Goal: Transaction & Acquisition: Purchase product/service

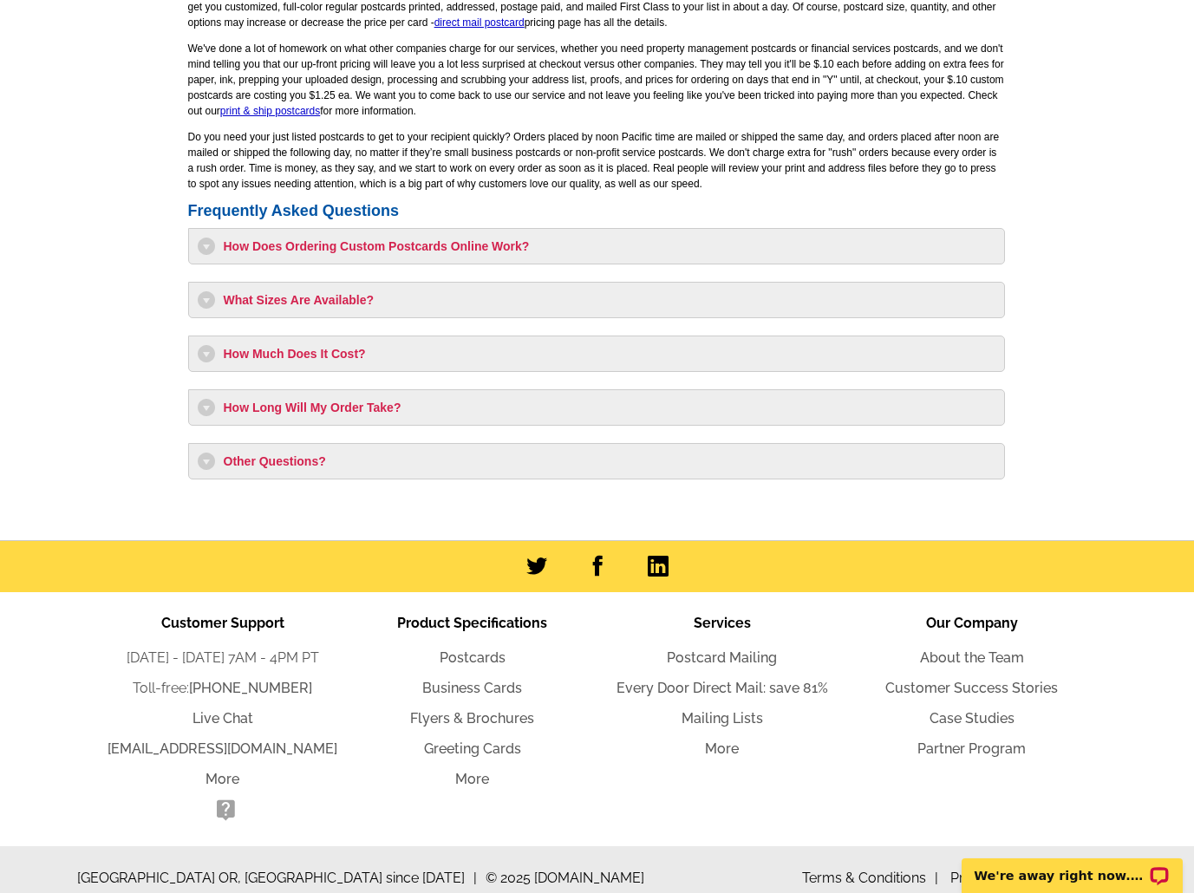
scroll to position [1381, 0]
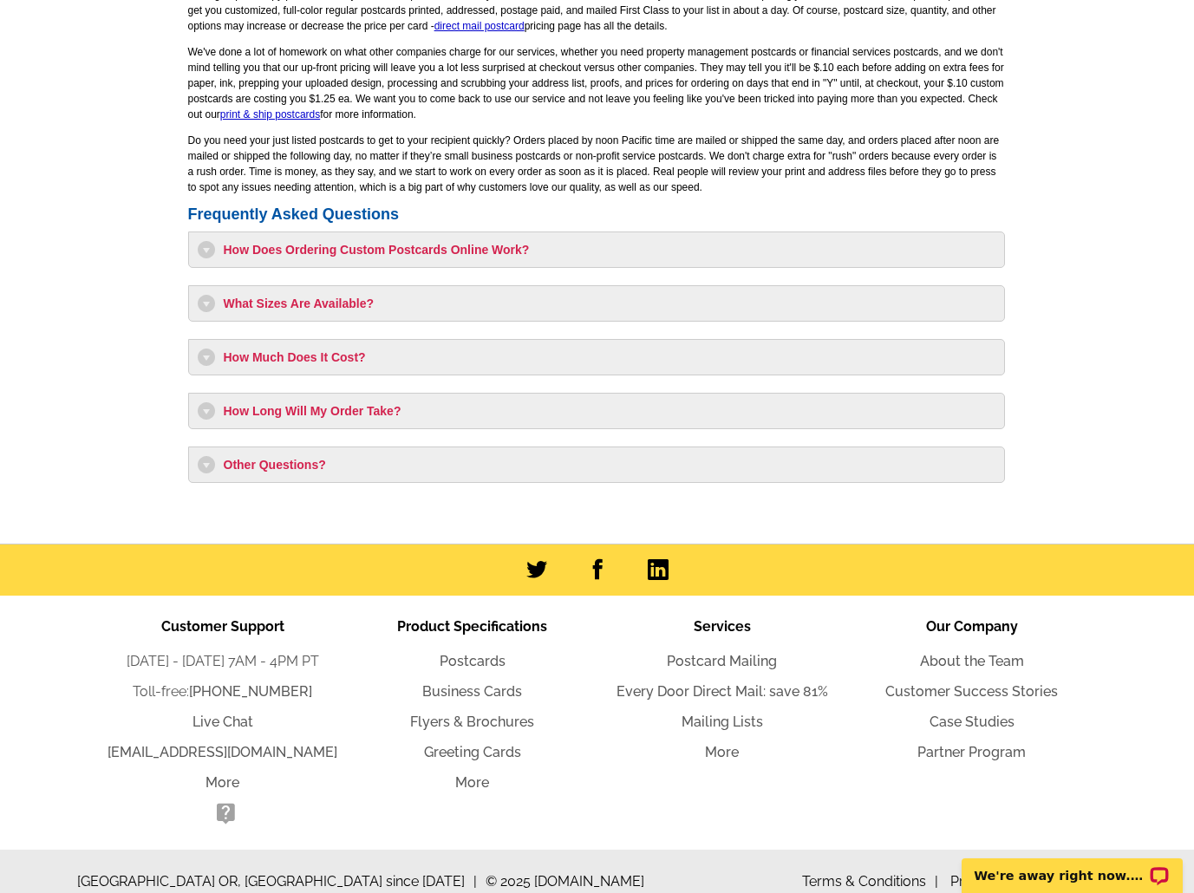
click at [201, 349] on h3 "How Much Does It Cost?" at bounding box center [597, 357] width 798 height 17
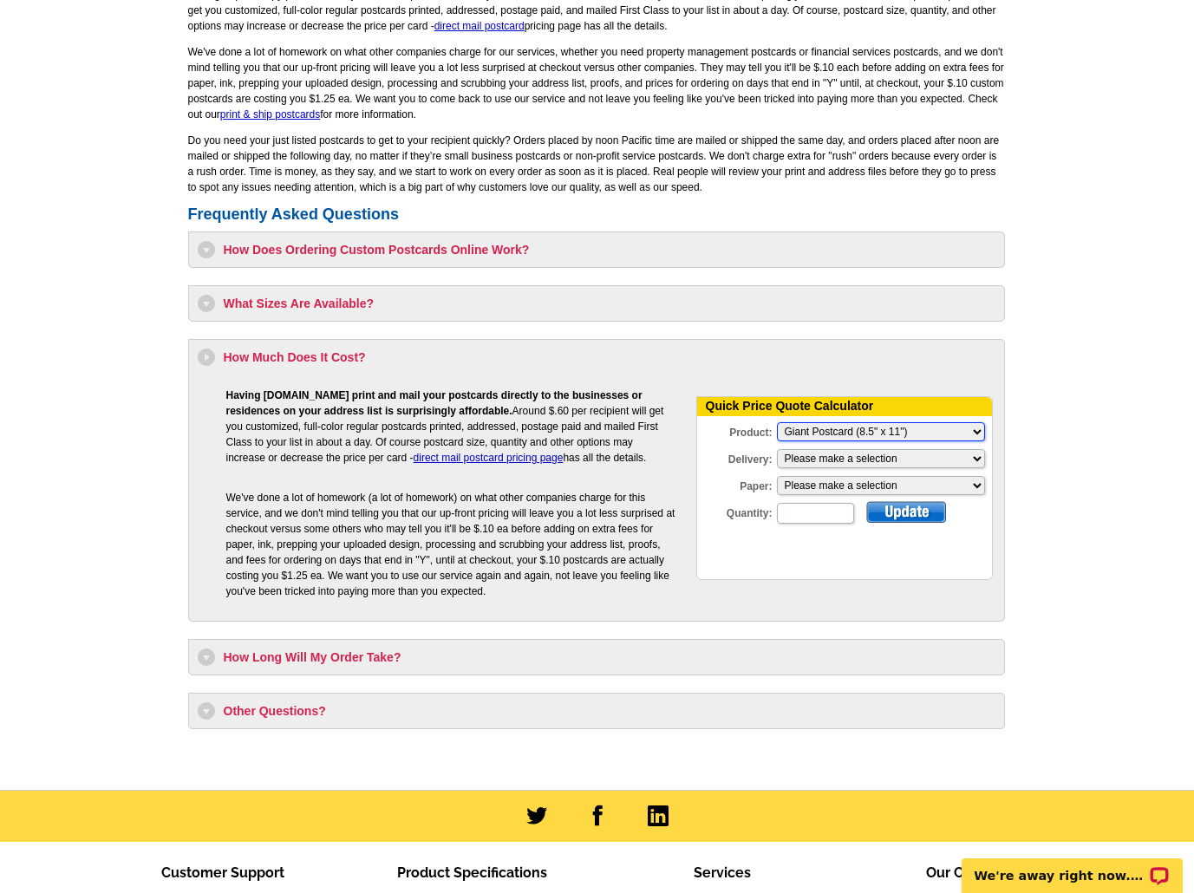
scroll to position [0, 0]
select select "1"
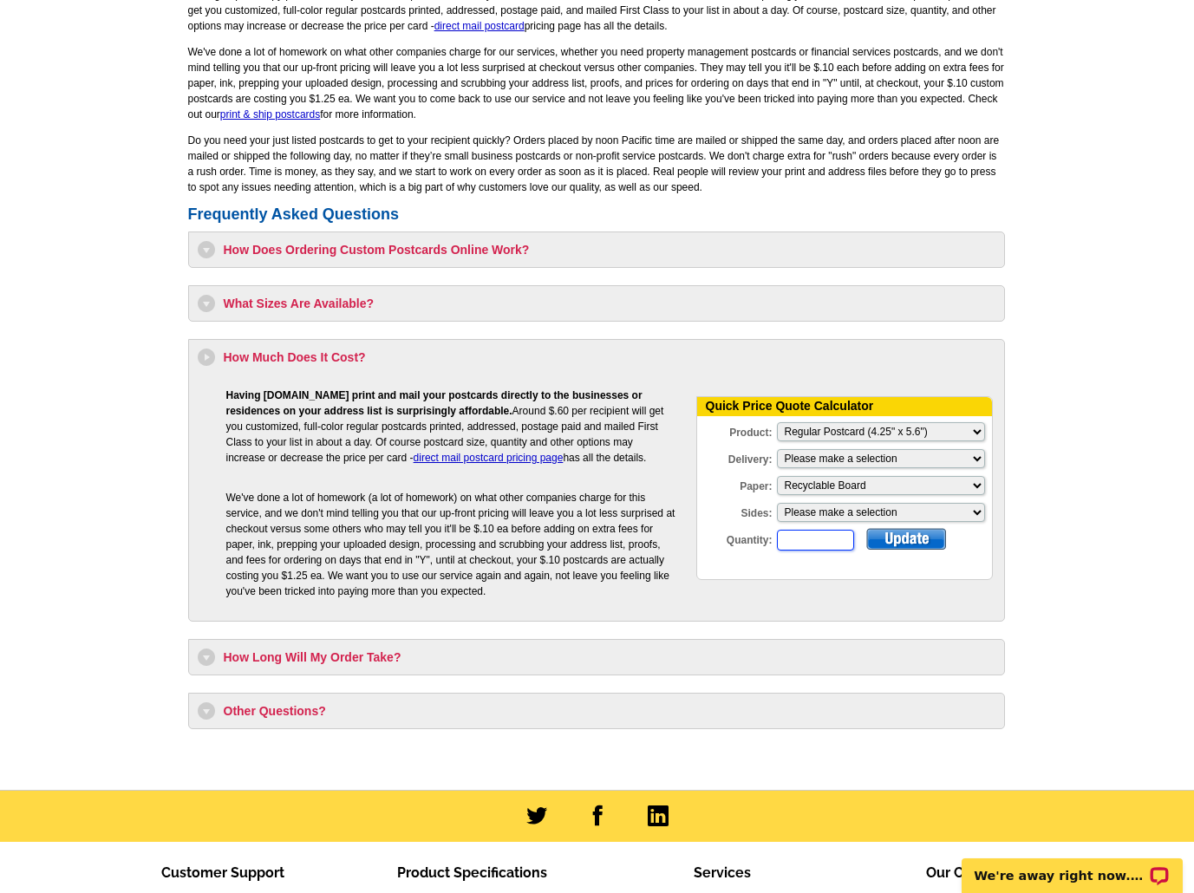
click at [828, 534] on input "Quantity:" at bounding box center [815, 540] width 77 height 21
type input "100"
click at [891, 542] on div at bounding box center [906, 539] width 80 height 22
click at [205, 248] on h3 "How Does Ordering Custom Postcards Online Work?" at bounding box center [597, 249] width 798 height 17
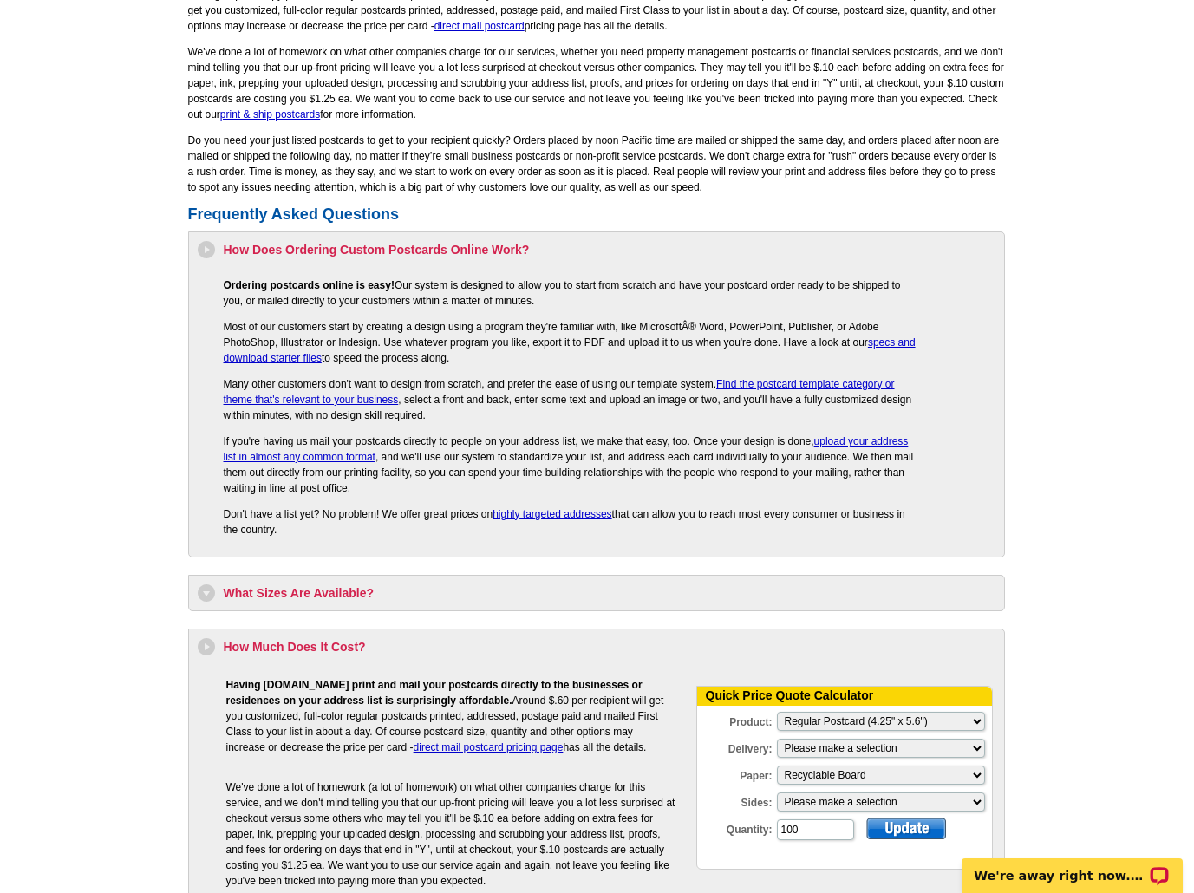
click at [205, 248] on h3 "How Does Ordering Custom Postcards Online Work?" at bounding box center [597, 249] width 798 height 17
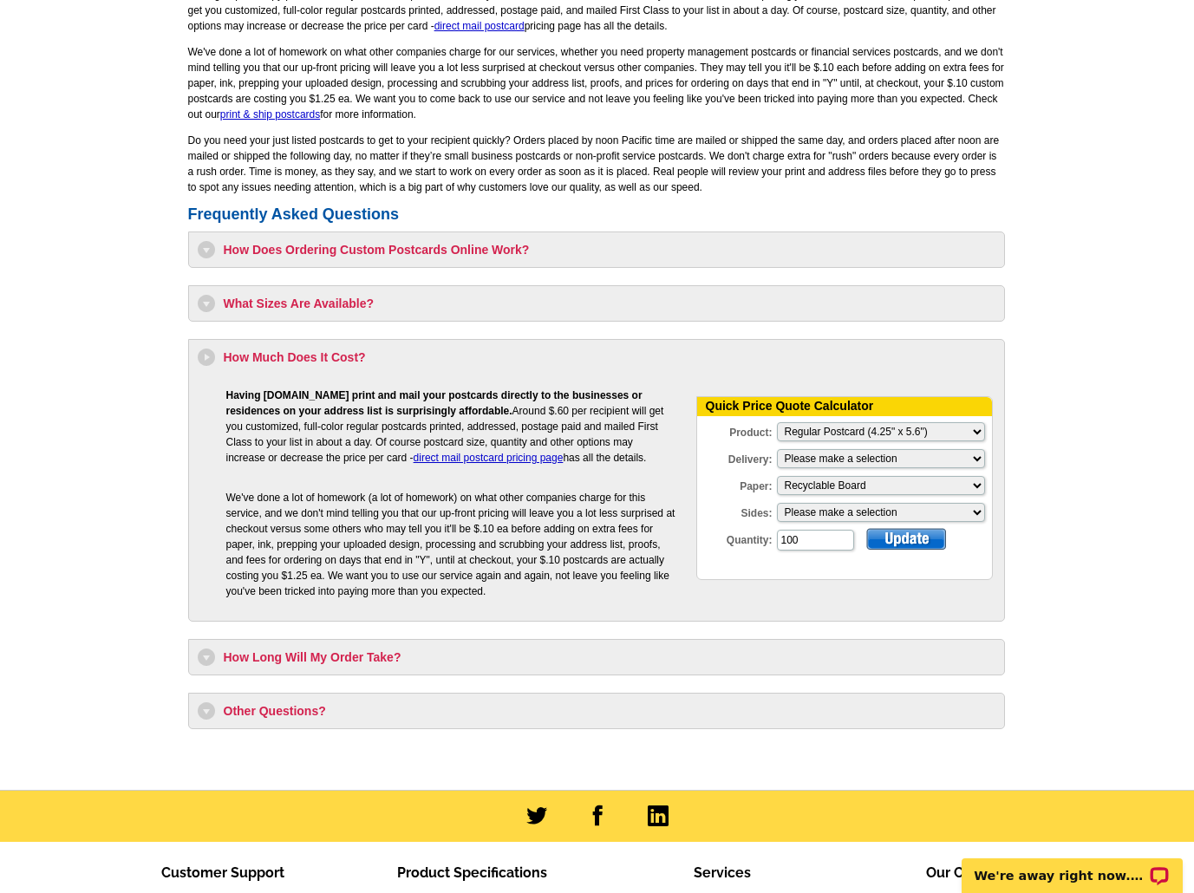
click at [209, 653] on h3 "How Long Will My Order Take?" at bounding box center [597, 656] width 798 height 17
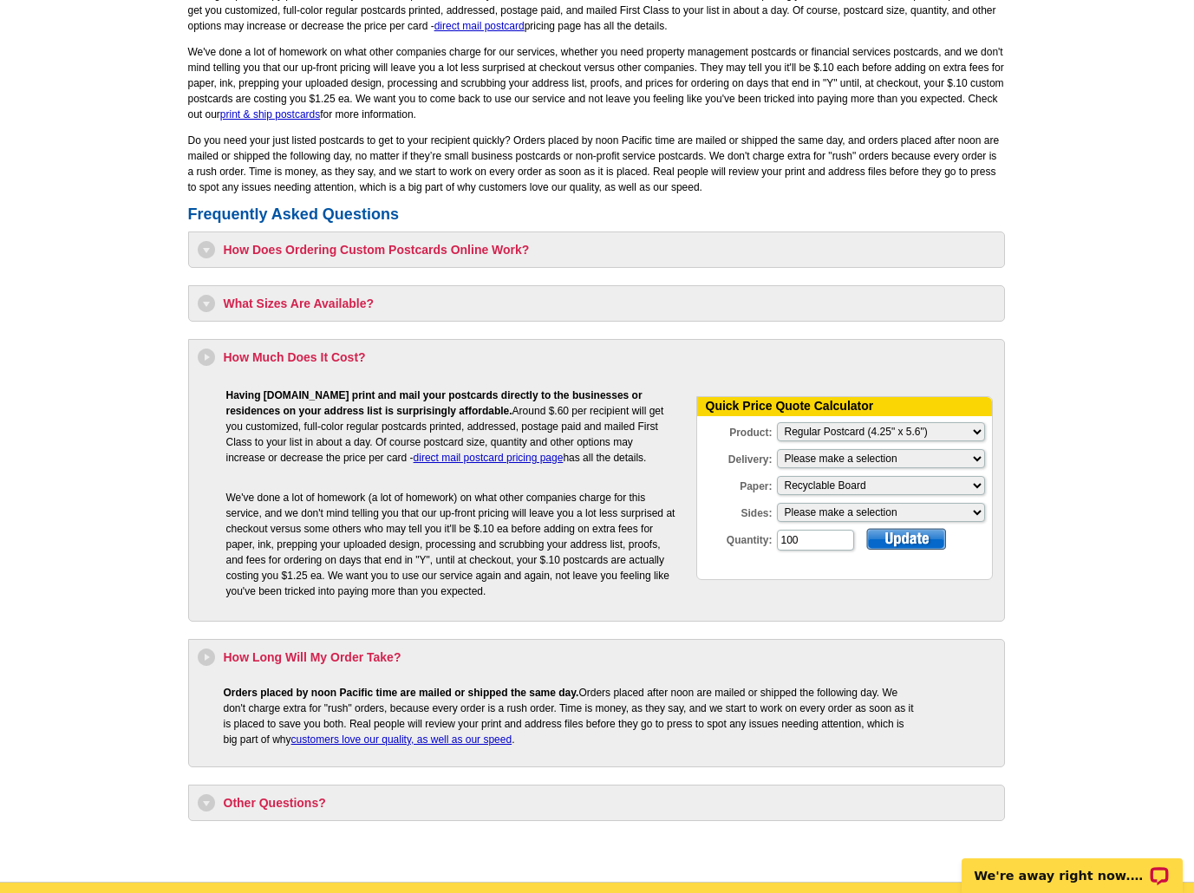
click at [208, 653] on h3 "How Long Will My Order Take?" at bounding box center [597, 656] width 798 height 17
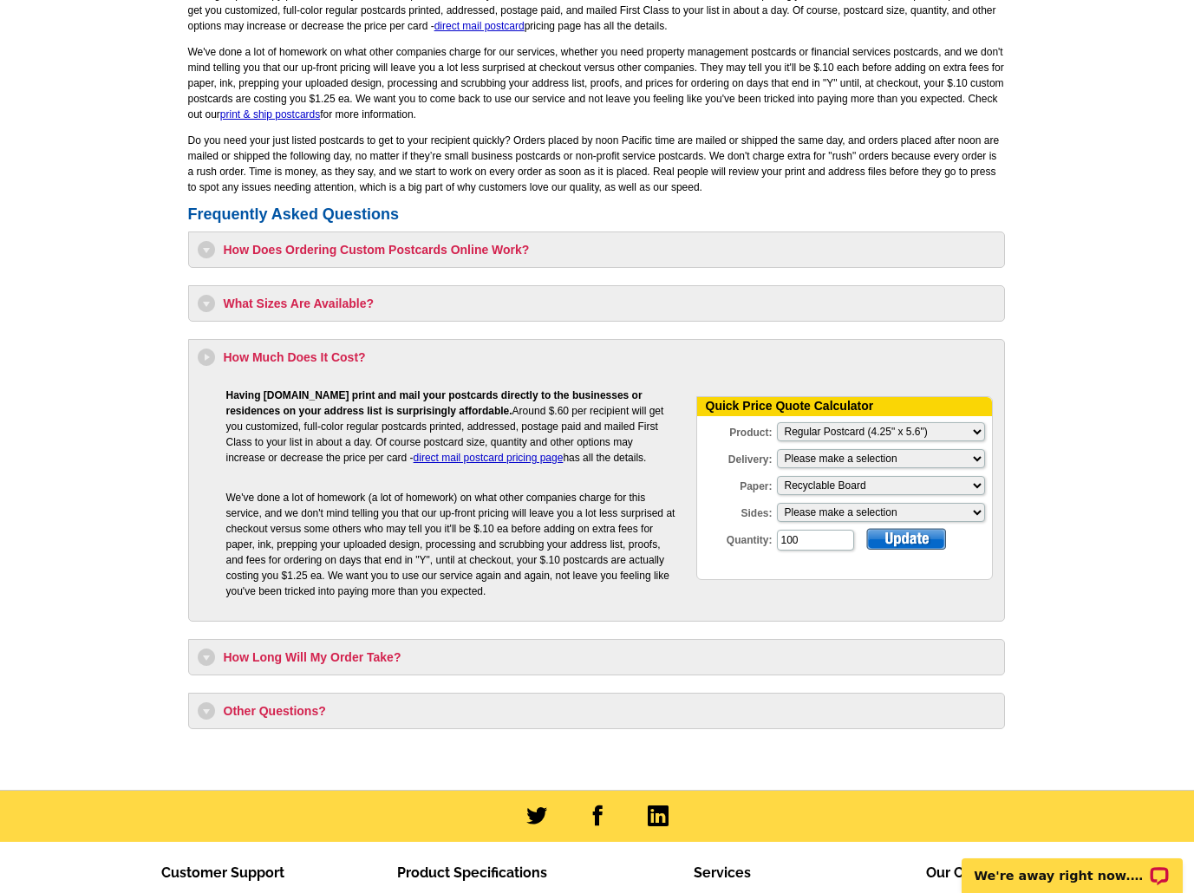
click at [209, 709] on h3 "Other Questions?" at bounding box center [597, 710] width 798 height 17
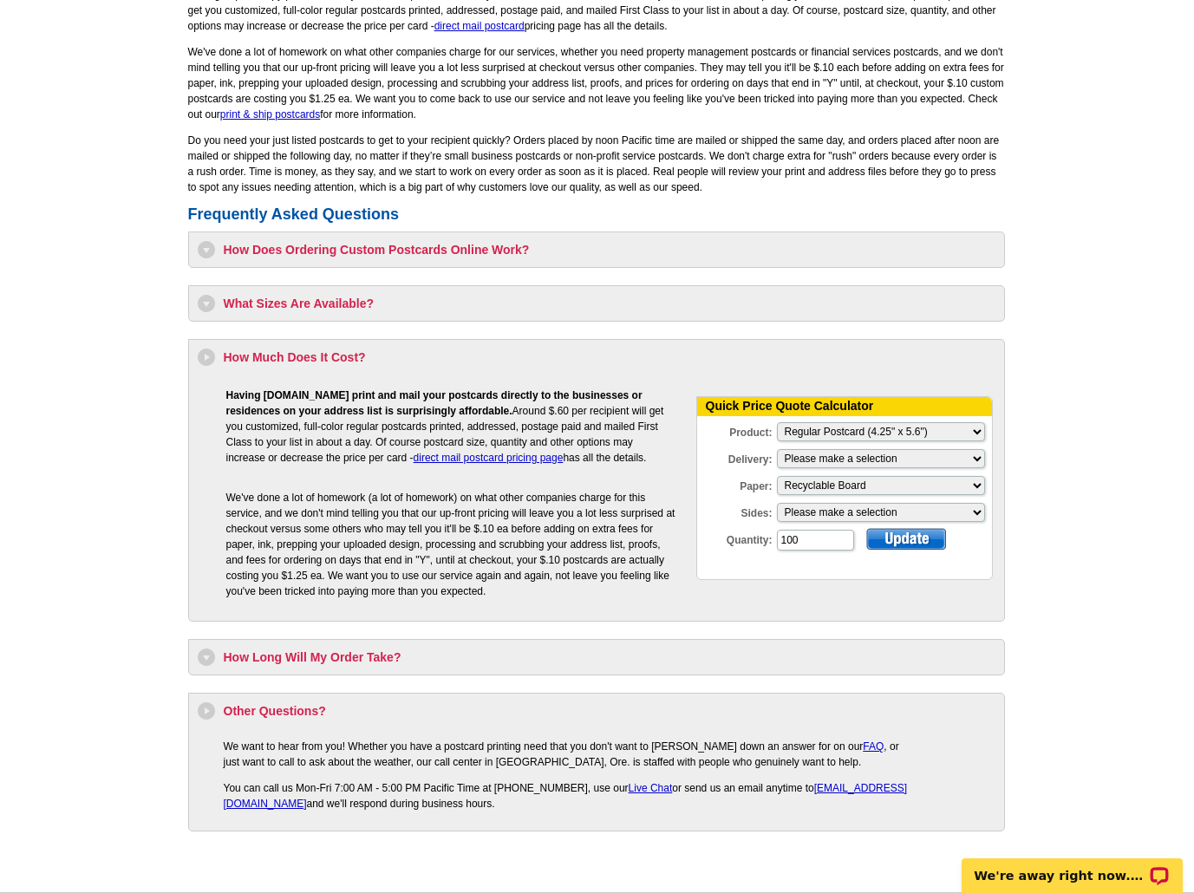
click at [207, 707] on h3 "Other Questions?" at bounding box center [597, 710] width 798 height 17
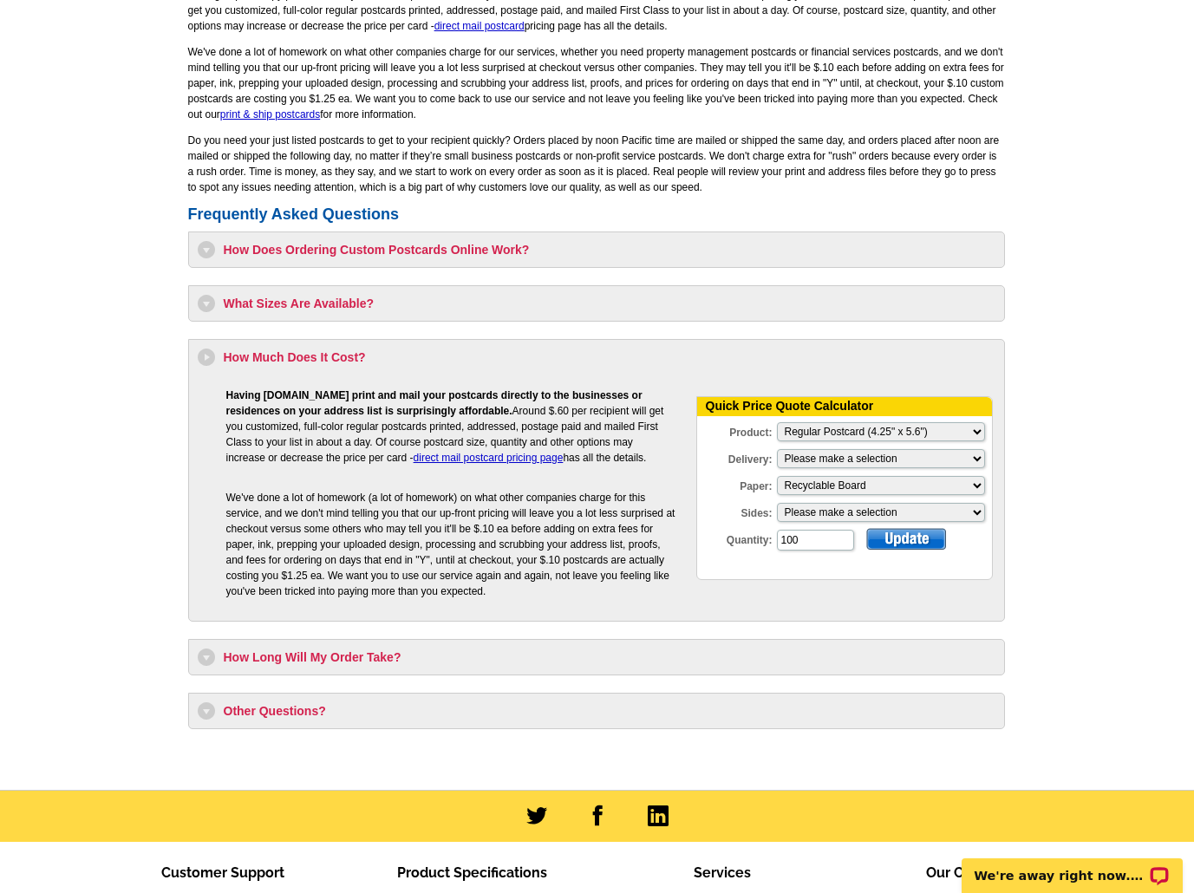
click at [207, 355] on h3 "How Much Does It Cost?" at bounding box center [597, 357] width 798 height 17
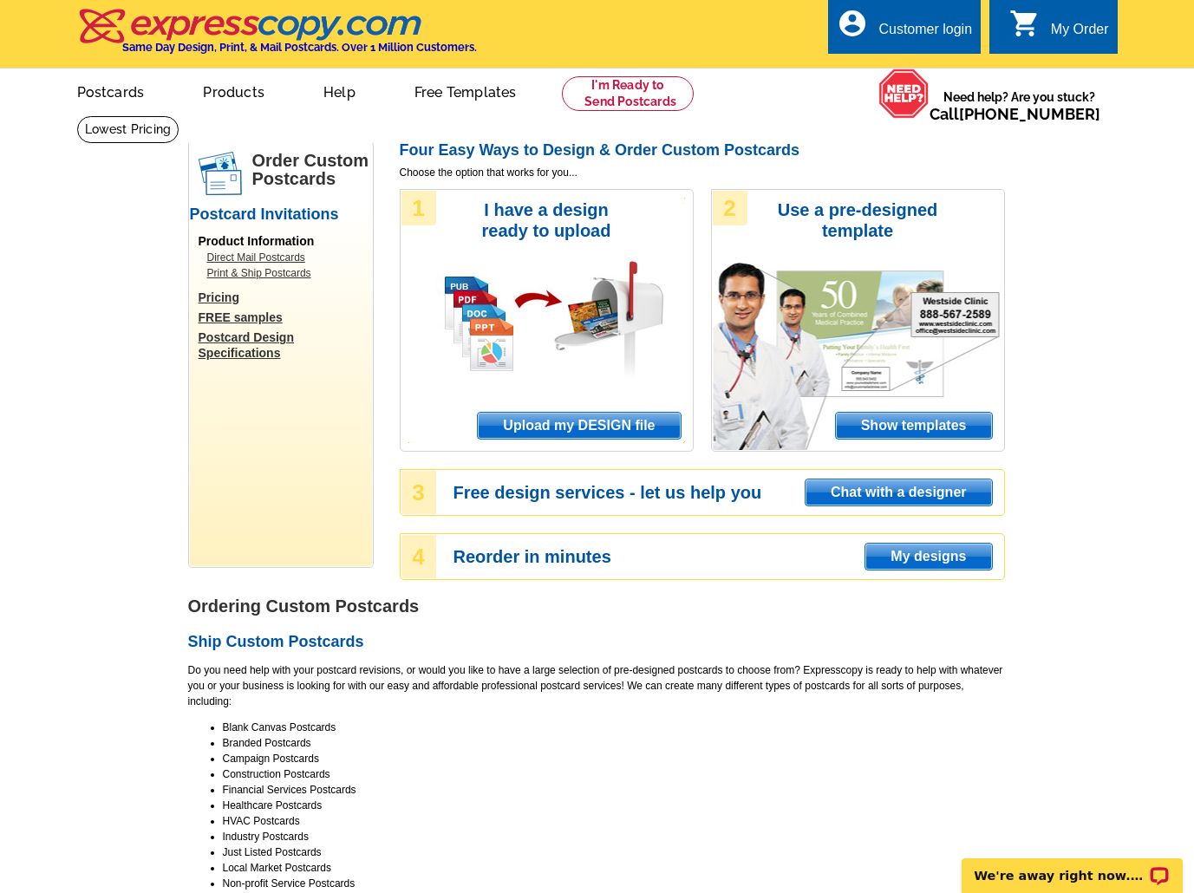
click at [663, 426] on span "Upload my DESIGN file" at bounding box center [579, 426] width 202 height 26
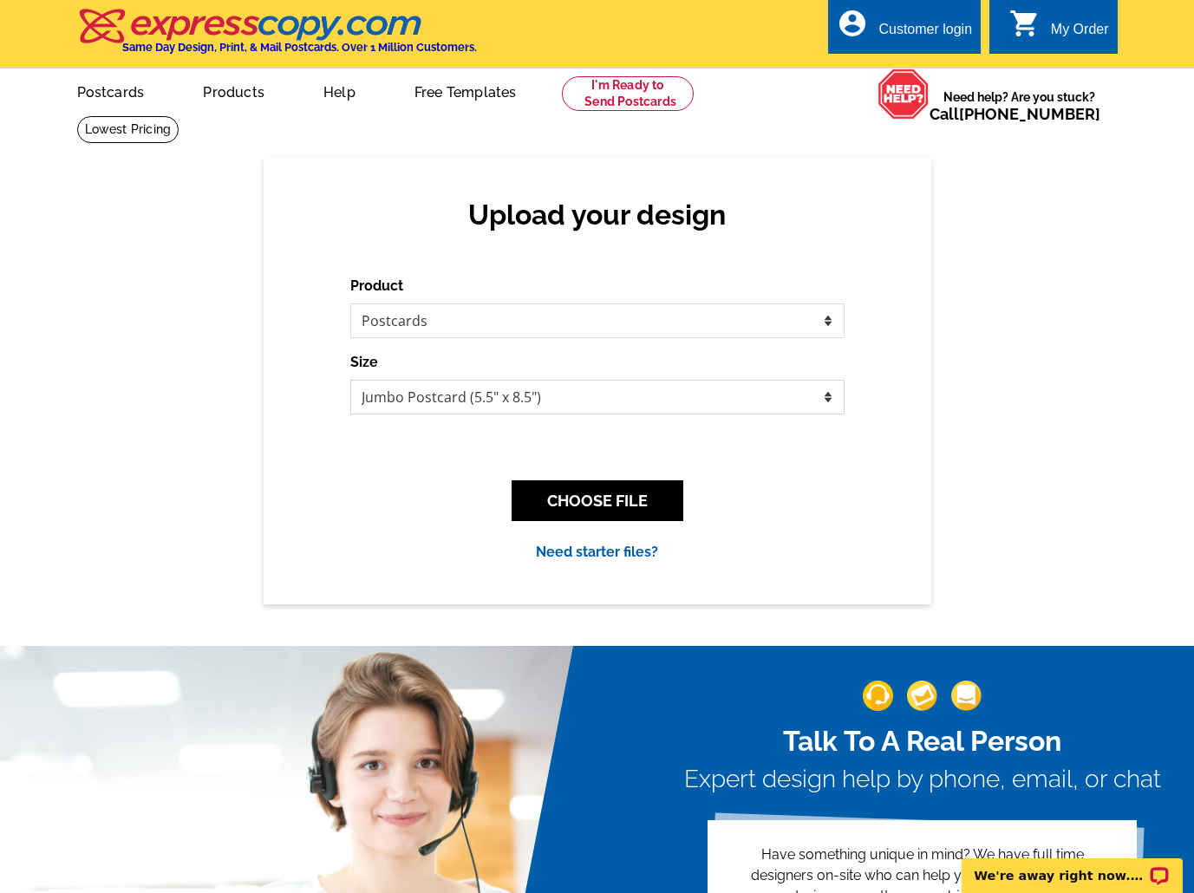
select select "1"
click at [621, 505] on button "CHOOSE FILE" at bounding box center [598, 500] width 172 height 41
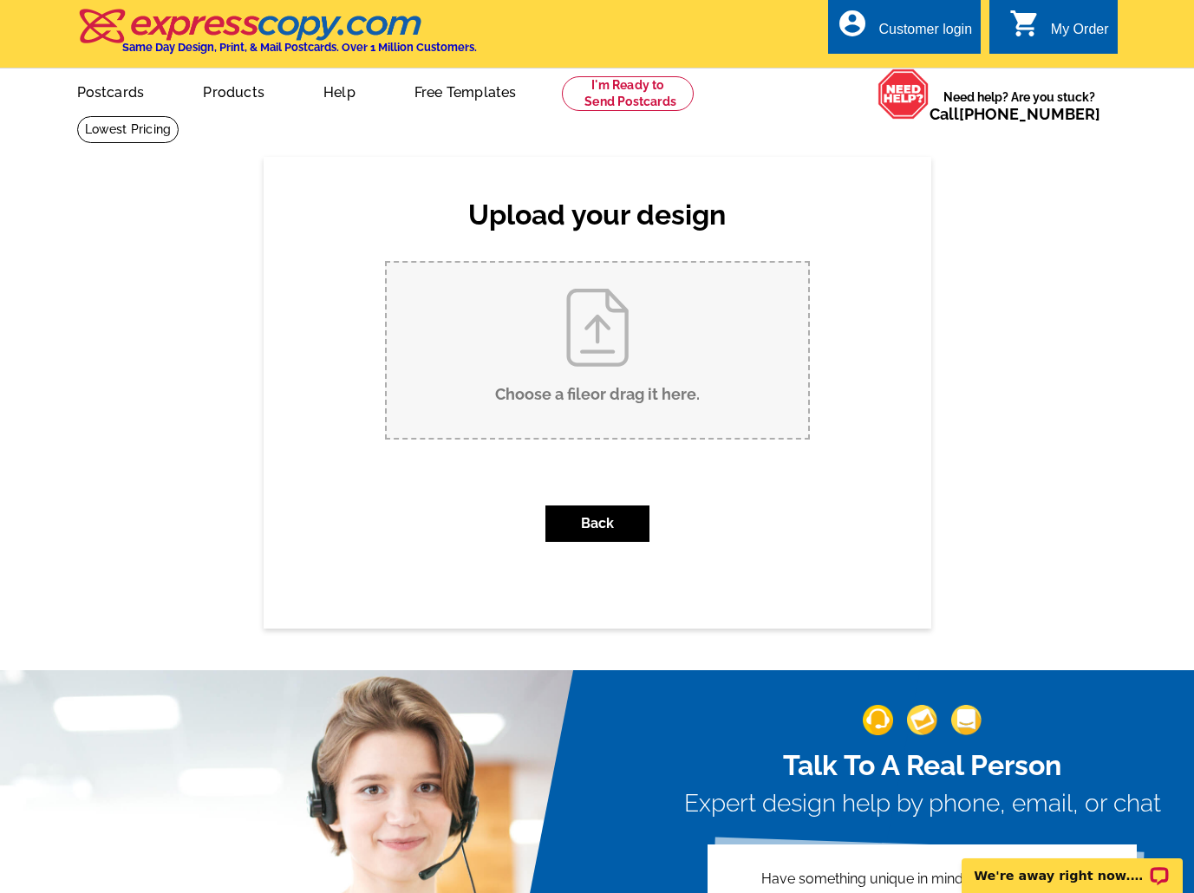
click at [622, 377] on input "Choose a file or drag it here ." at bounding box center [597, 350] width 421 height 175
type input "C:\fakepath\Historia instagram financiamiento y credito corporativa azul y verd…"
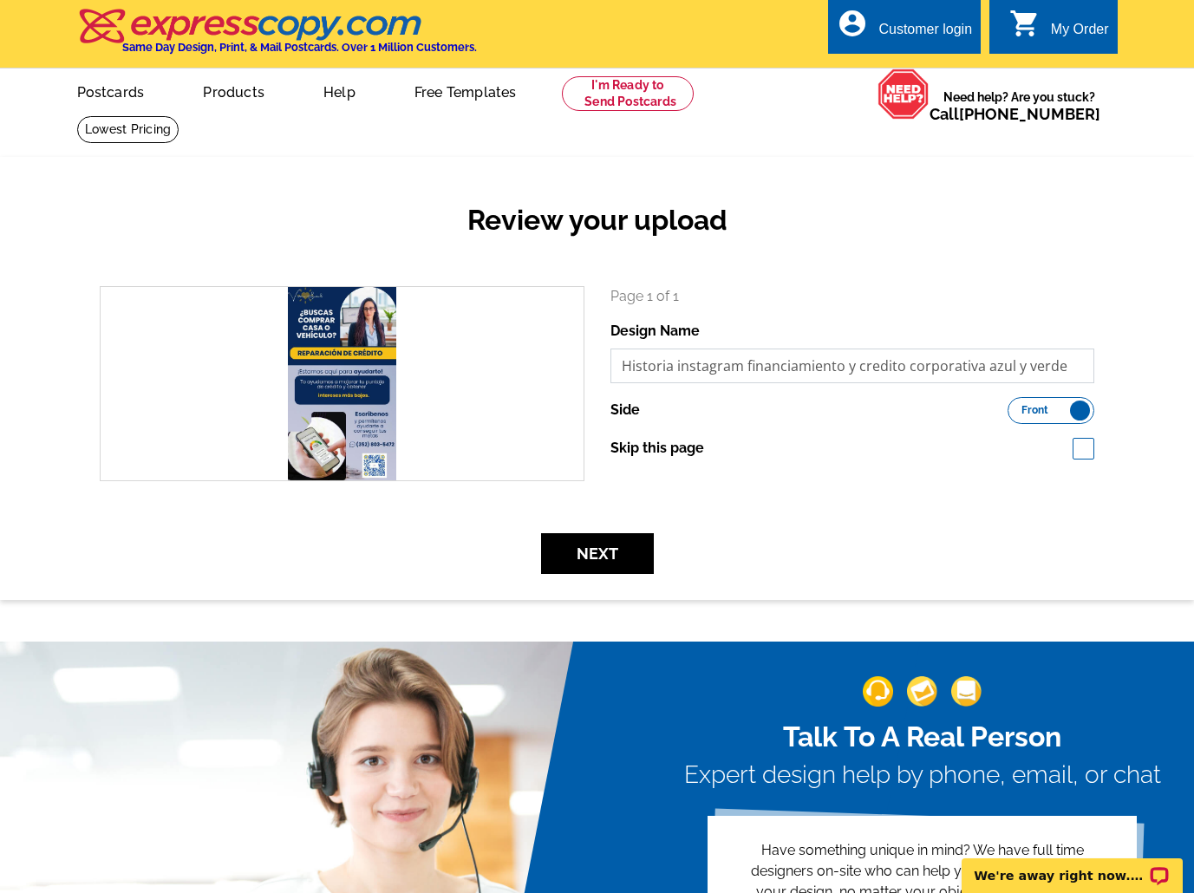
click at [836, 362] on input "Historia instagram financiamiento y credito corporativa azul y verde" at bounding box center [852, 366] width 485 height 35
type input "Flyer Reparacion Credito"
click at [1075, 412] on label "Front Back" at bounding box center [1050, 410] width 87 height 27
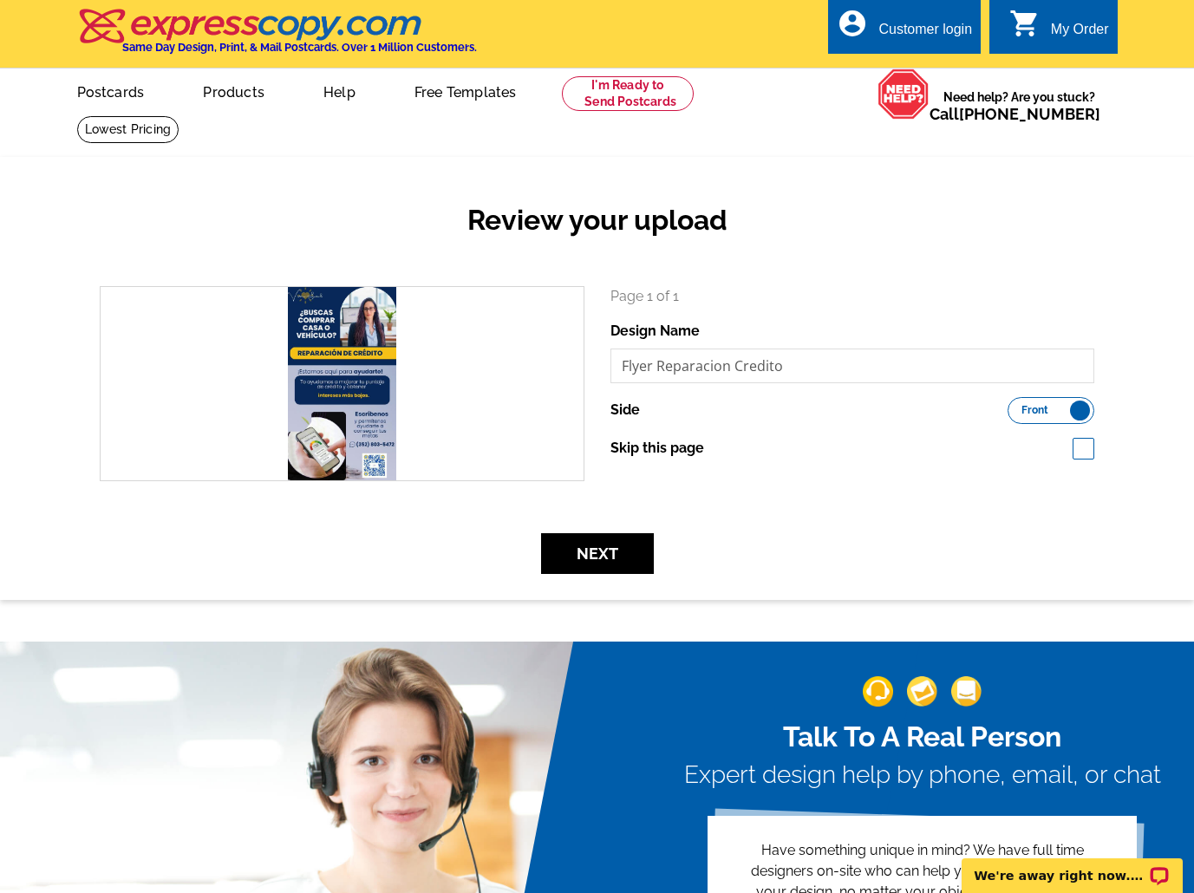
click at [1016, 406] on input "Front Back" at bounding box center [1016, 406] width 0 height 0
click at [1027, 411] on label "Front Back" at bounding box center [1050, 410] width 87 height 27
click at [1016, 406] on input "Front Back" at bounding box center [1016, 406] width 0 height 0
click at [1080, 445] on span at bounding box center [1083, 449] width 22 height 22
checkbox input "true"
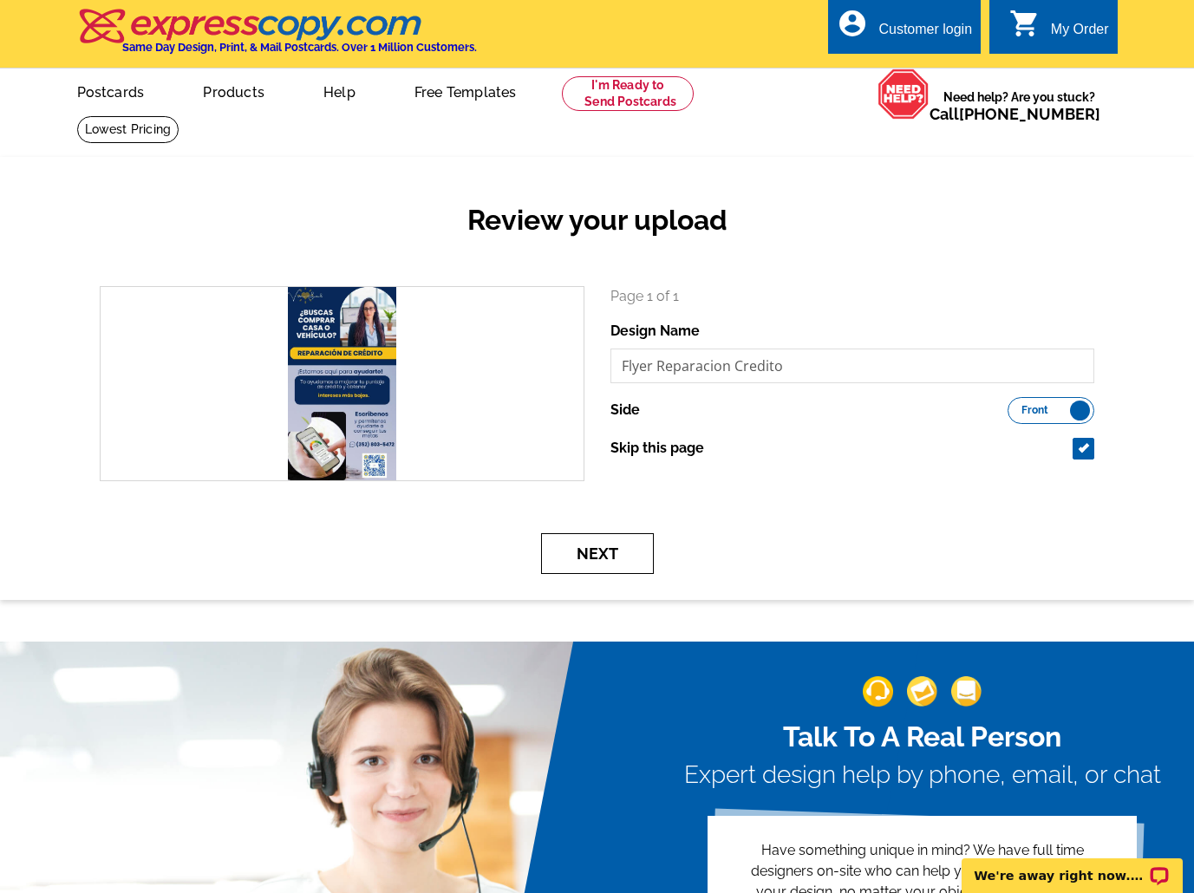
click at [618, 559] on button "Next" at bounding box center [597, 553] width 113 height 41
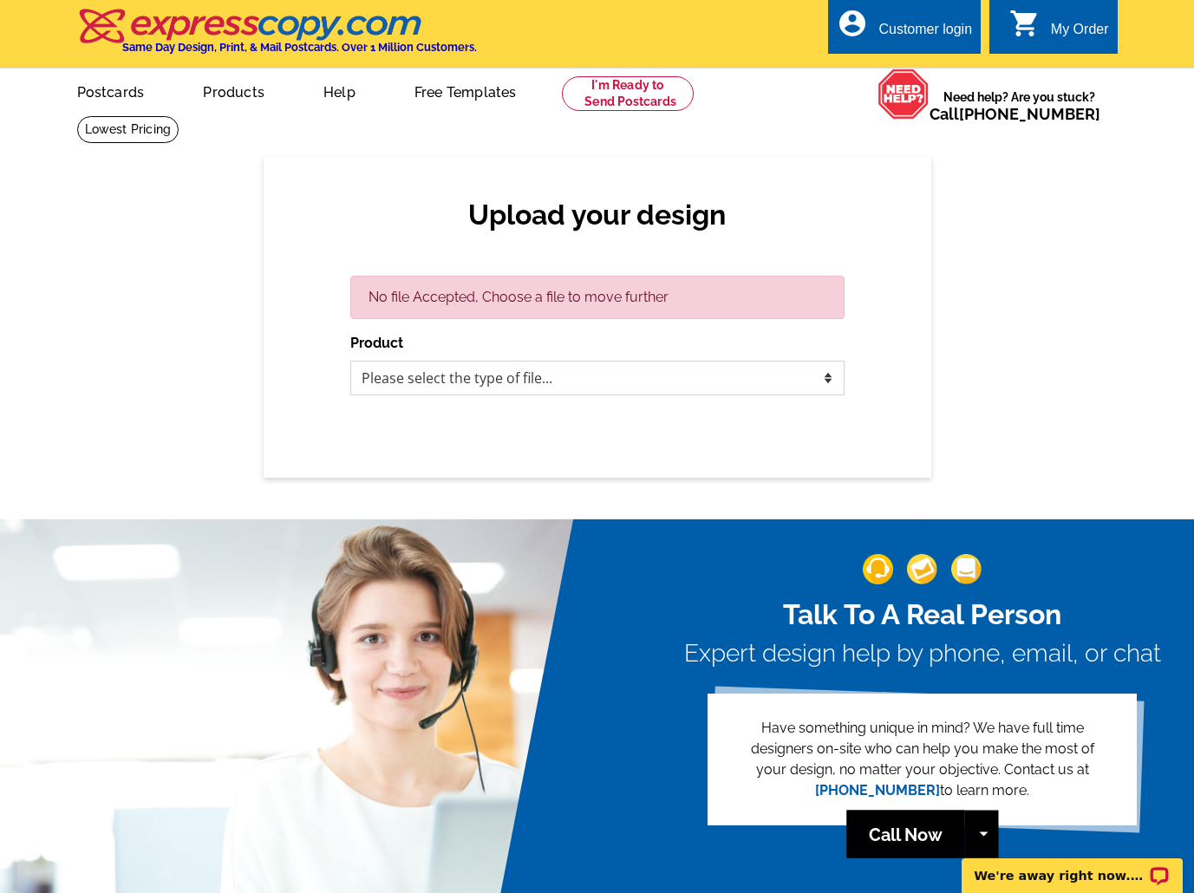
select select "2"
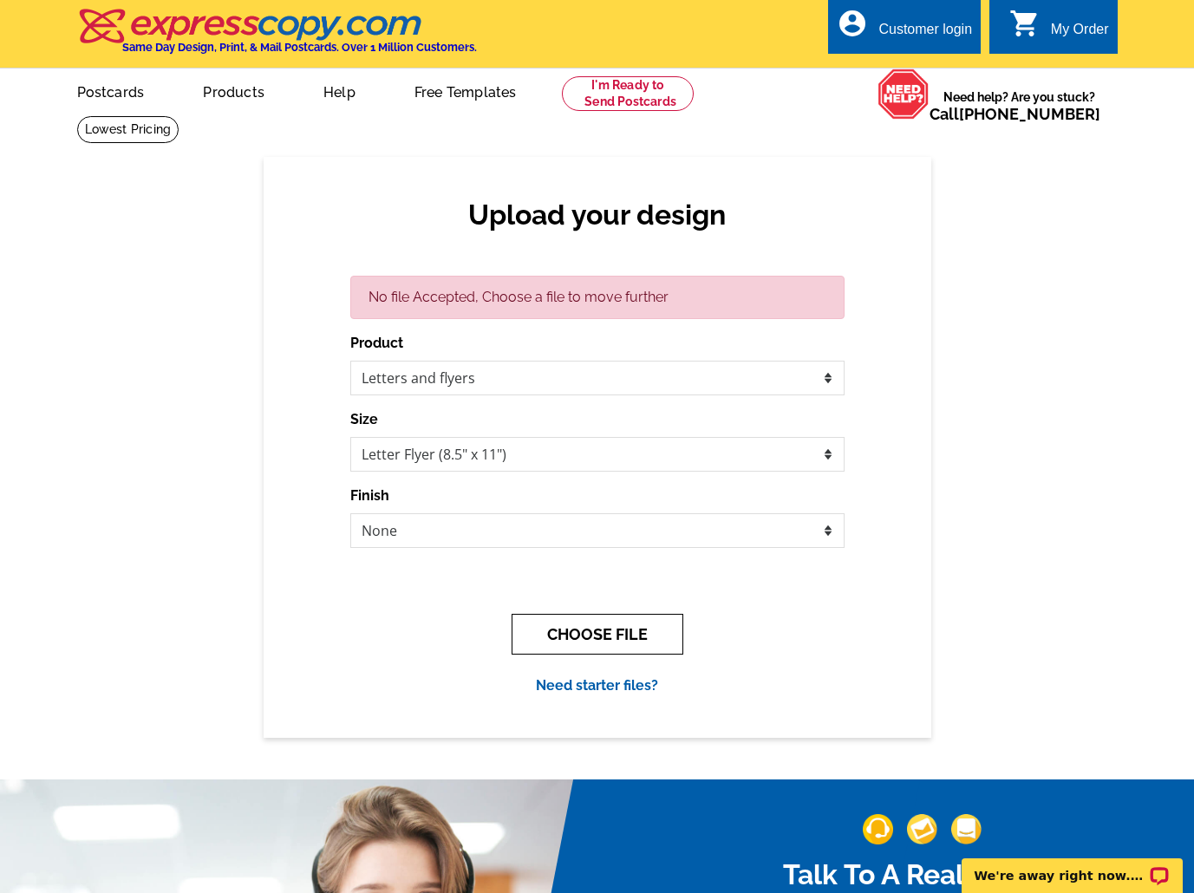
click at [629, 640] on button "CHOOSE FILE" at bounding box center [598, 634] width 172 height 41
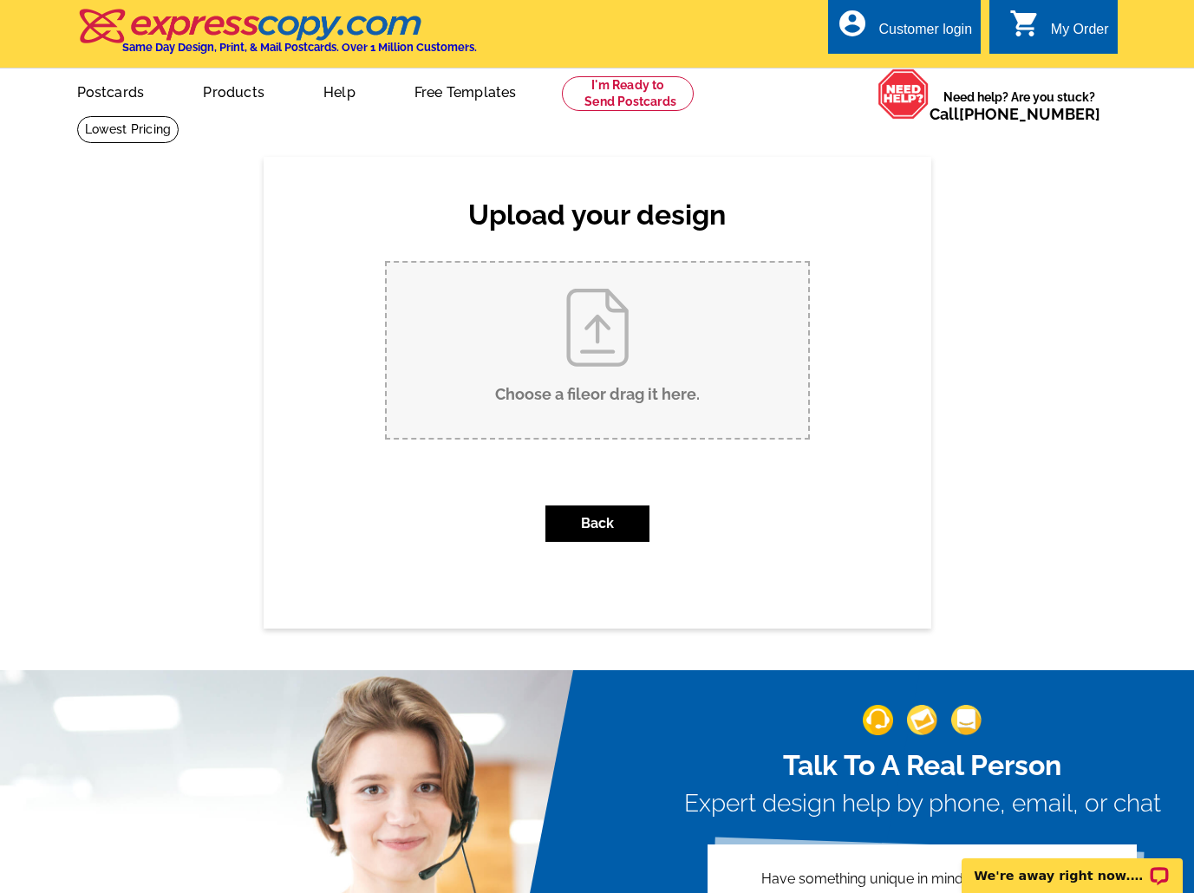
click at [613, 342] on input "Choose a file or drag it here ." at bounding box center [597, 350] width 421 height 175
type input "C:\fakepath\Historia instagram financiamiento y credito corporativa azul y verd…"
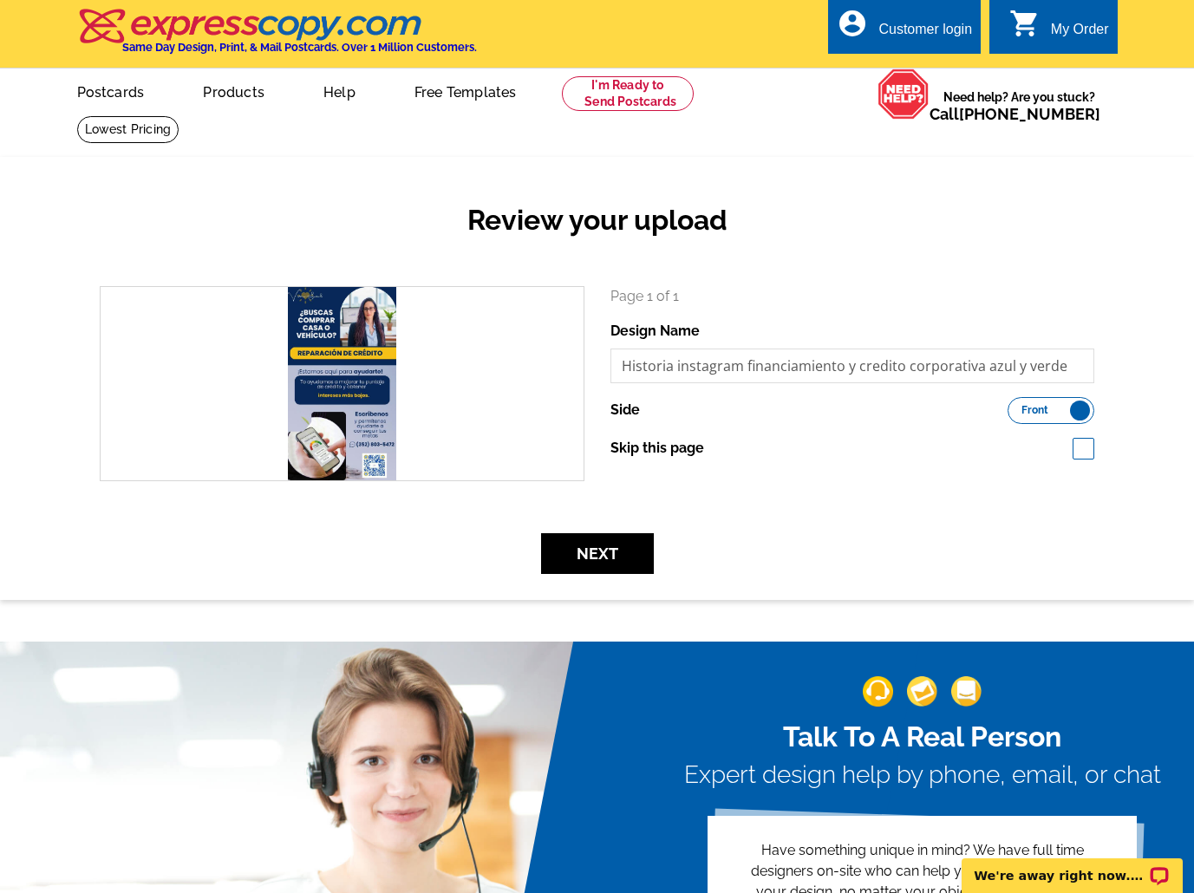
drag, startPoint x: 629, startPoint y: 551, endPoint x: 801, endPoint y: 444, distance: 202.8
click at [801, 444] on form "search Page 1 of 1 Design Name Historia instagram financiamiento y credito corp…" at bounding box center [597, 430] width 1020 height 288
click at [787, 366] on input "Historia instagram financiamiento y credito corporativa azul y verde" at bounding box center [852, 366] width 485 height 35
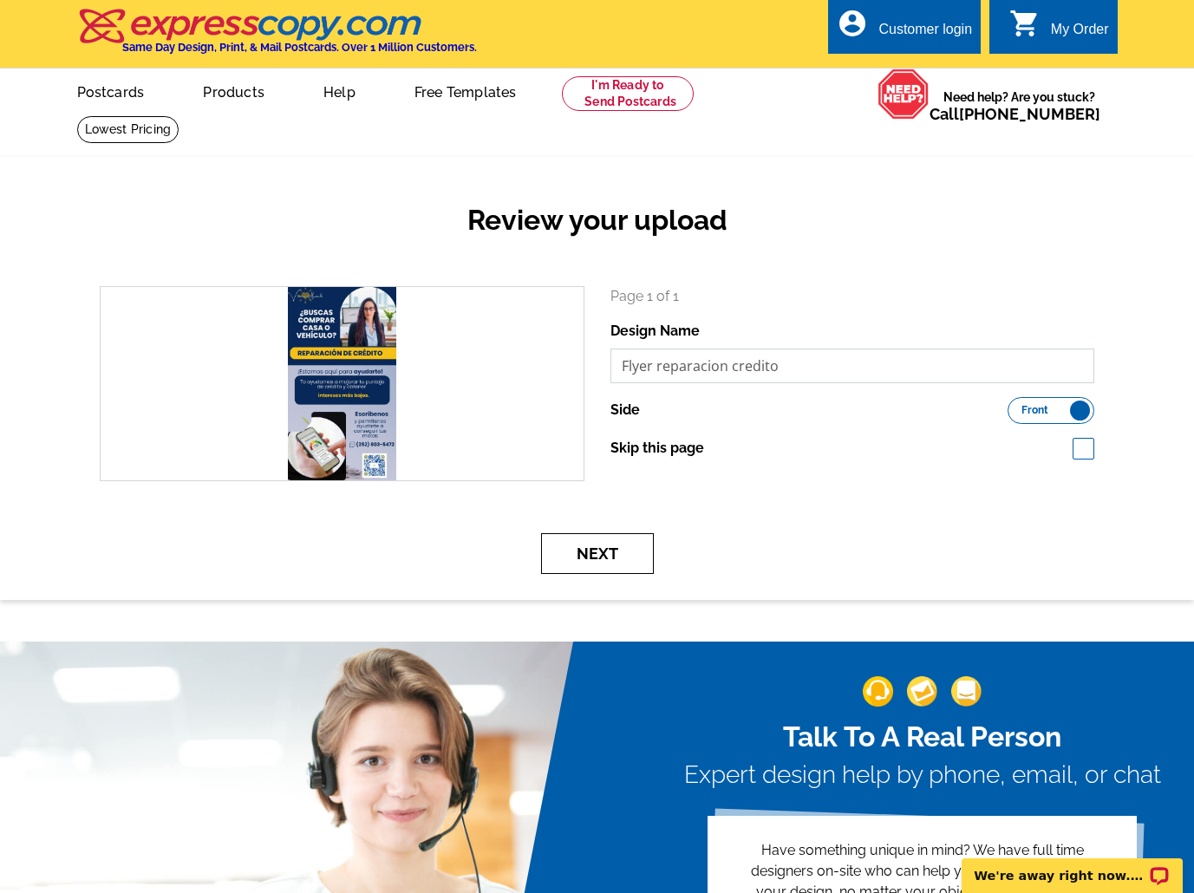
type input "Flyer reparacion credito"
click at [614, 554] on button "Next" at bounding box center [597, 553] width 113 height 41
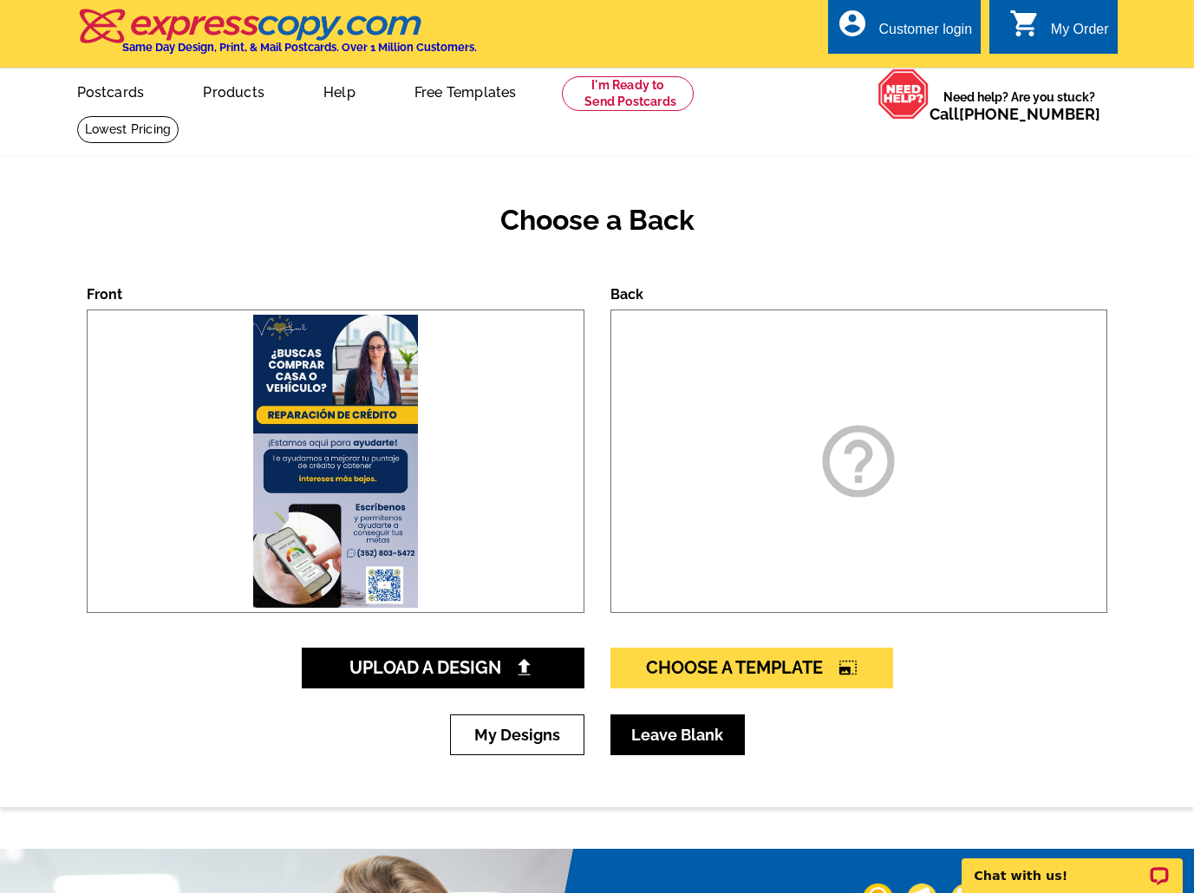
click at [690, 741] on link "Leave Blank" at bounding box center [677, 734] width 134 height 41
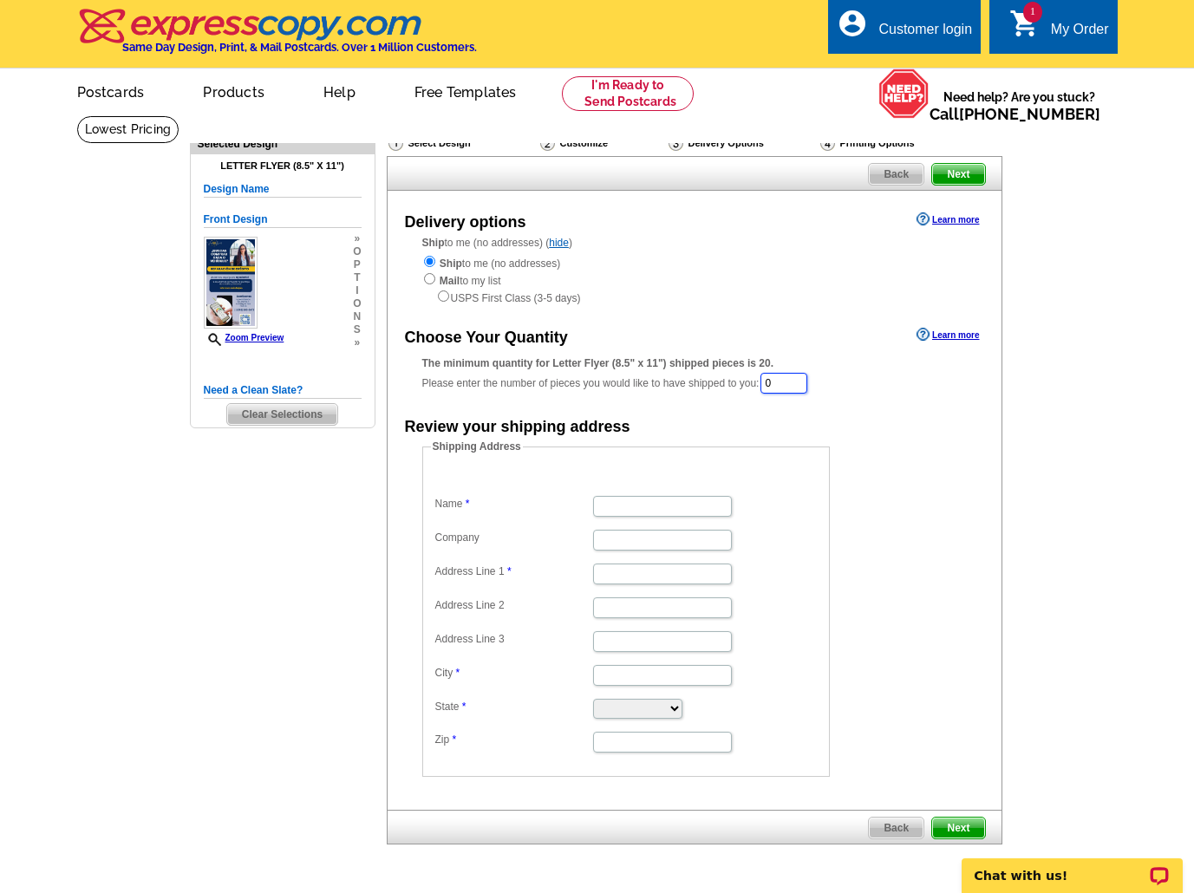
drag, startPoint x: 808, startPoint y: 377, endPoint x: 768, endPoint y: 378, distance: 39.9
click at [768, 378] on div "The minimum quantity for Letter Flyer (8.5" x 11") shipped pieces is 20. Please…" at bounding box center [694, 375] width 544 height 40
type input "50"
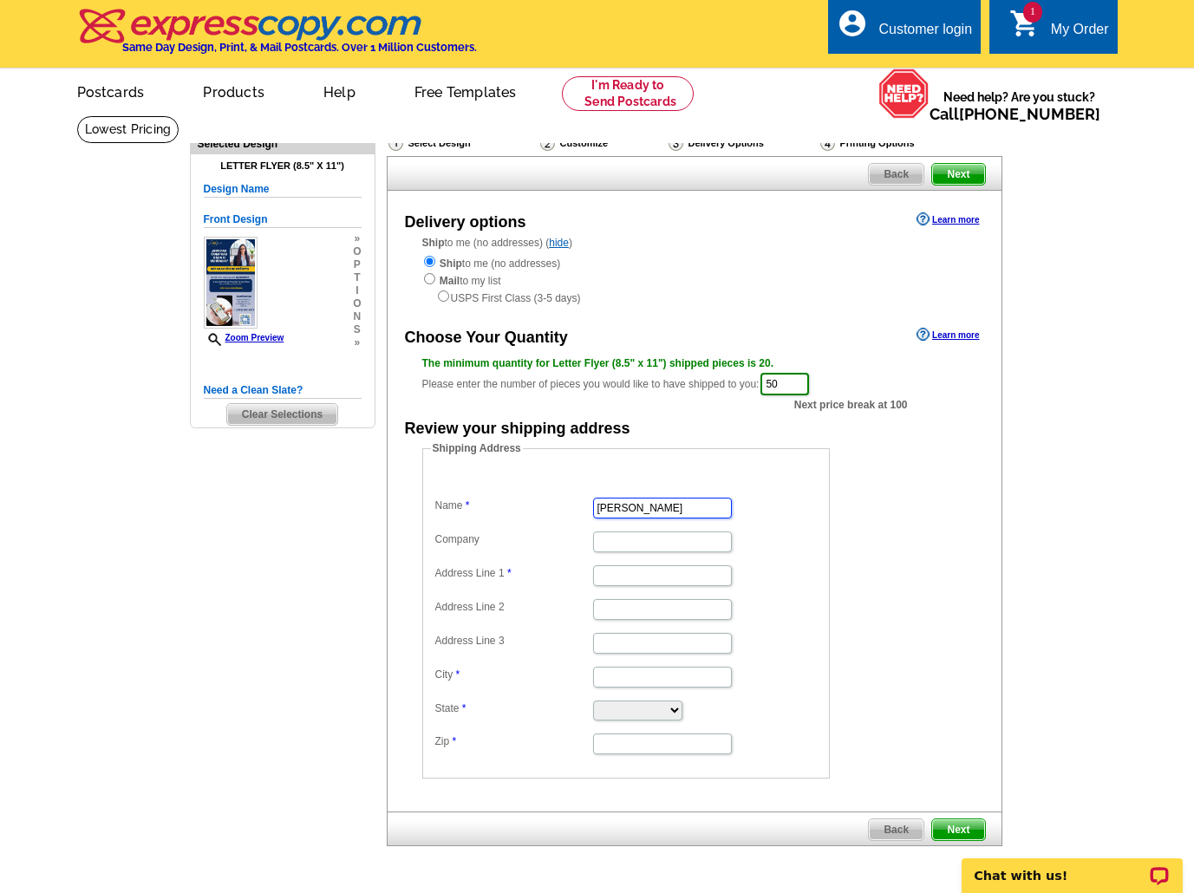
type input "[PERSON_NAME]"
type input "992 NODDING SHADE DR"
type input "[GEOGRAPHIC_DATA]"
select select "FL"
type input "34604"
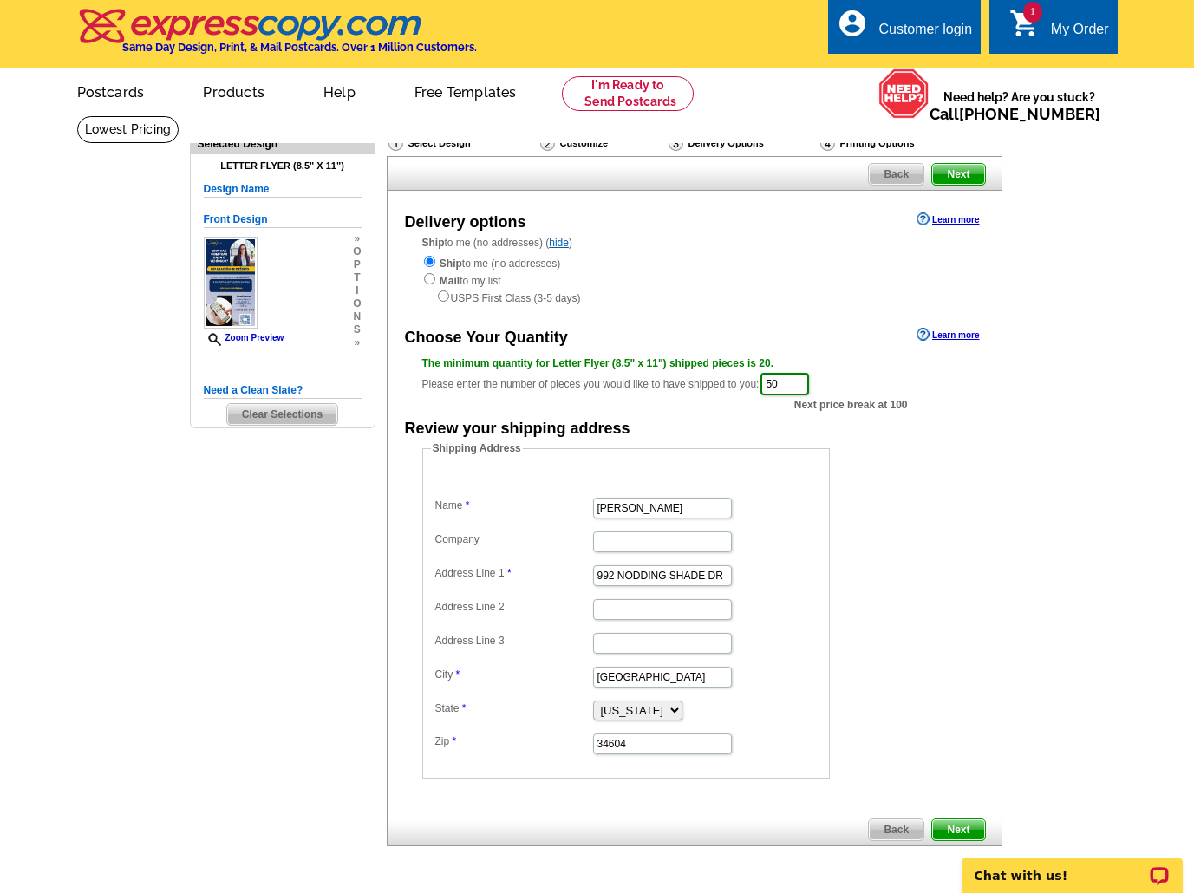
click at [961, 821] on span "Next" at bounding box center [958, 829] width 52 height 21
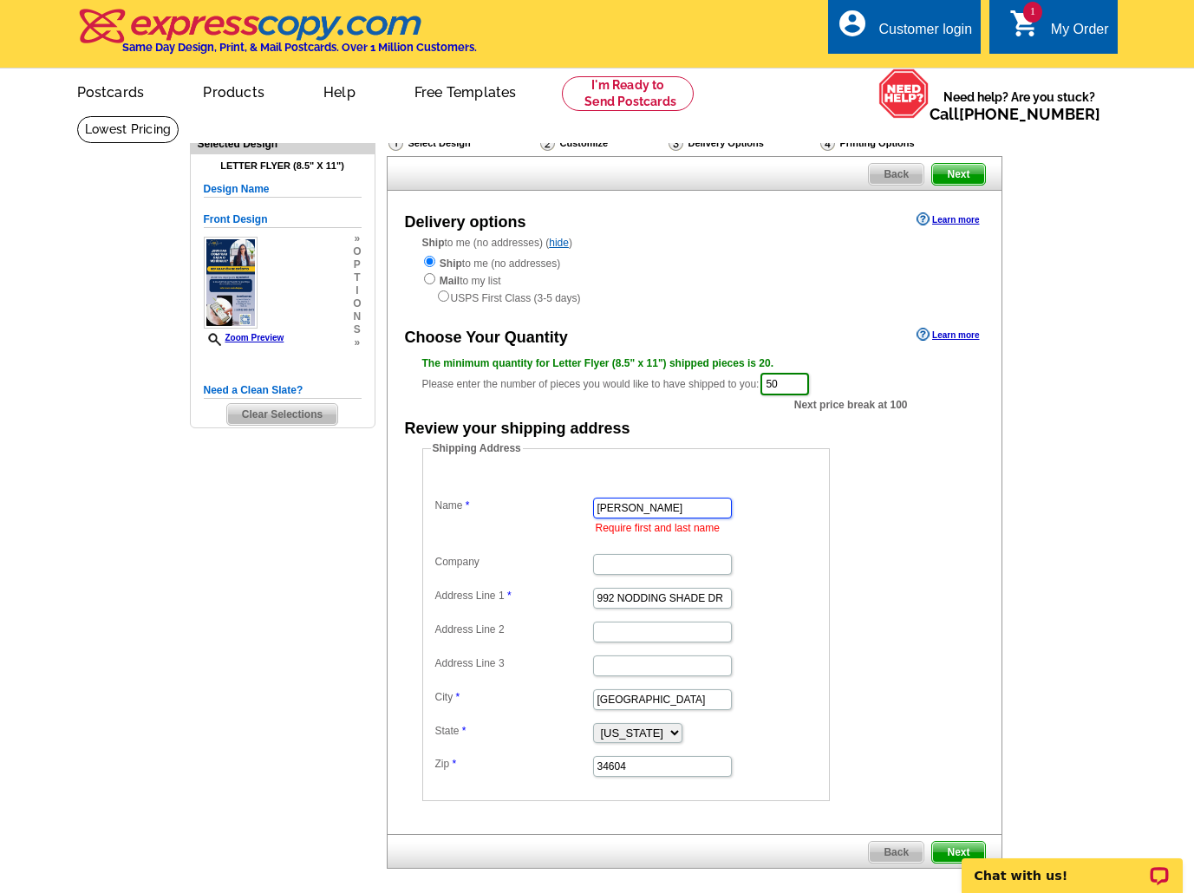
type input "[PERSON_NAME]"
click at [962, 838] on html "Chat with us!" at bounding box center [1072, 838] width 244 height 0
click at [963, 838] on html "Chat with us!" at bounding box center [1072, 838] width 244 height 0
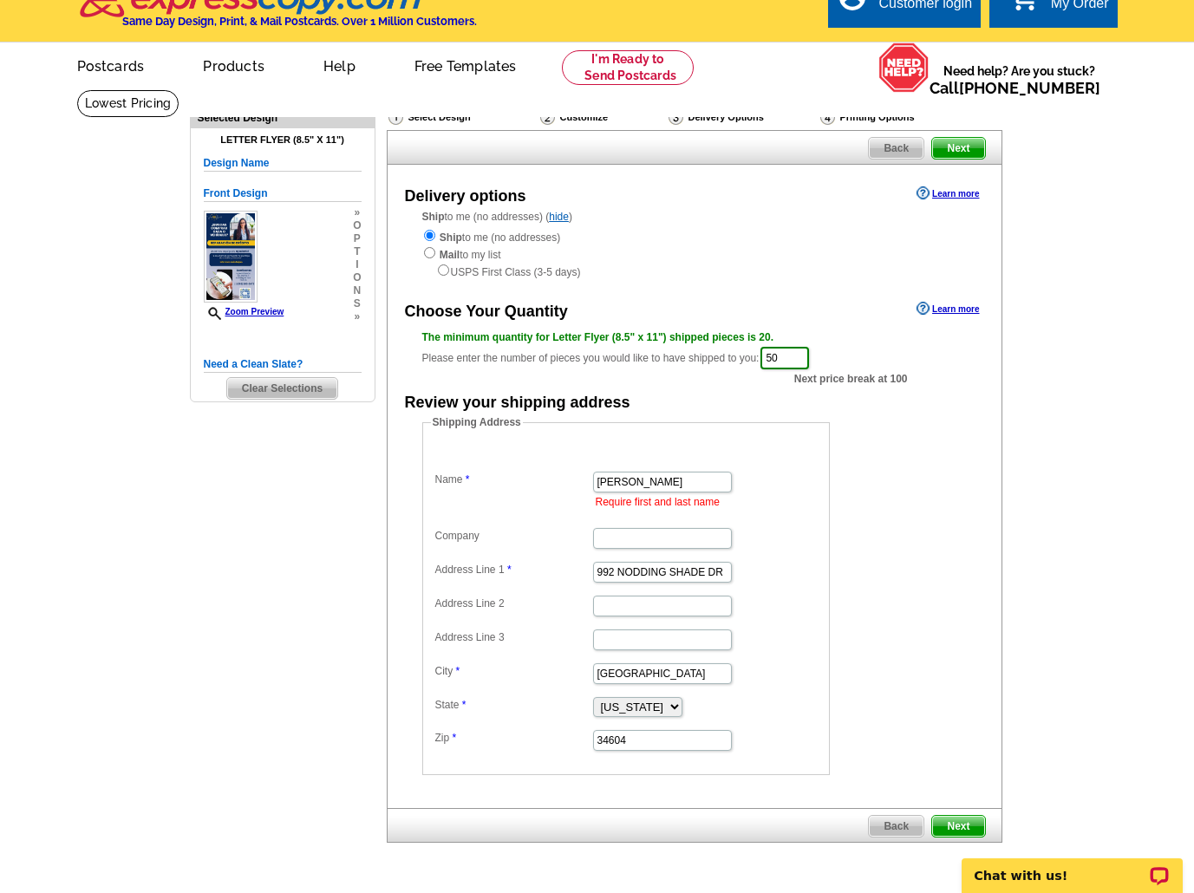
scroll to position [29, 0]
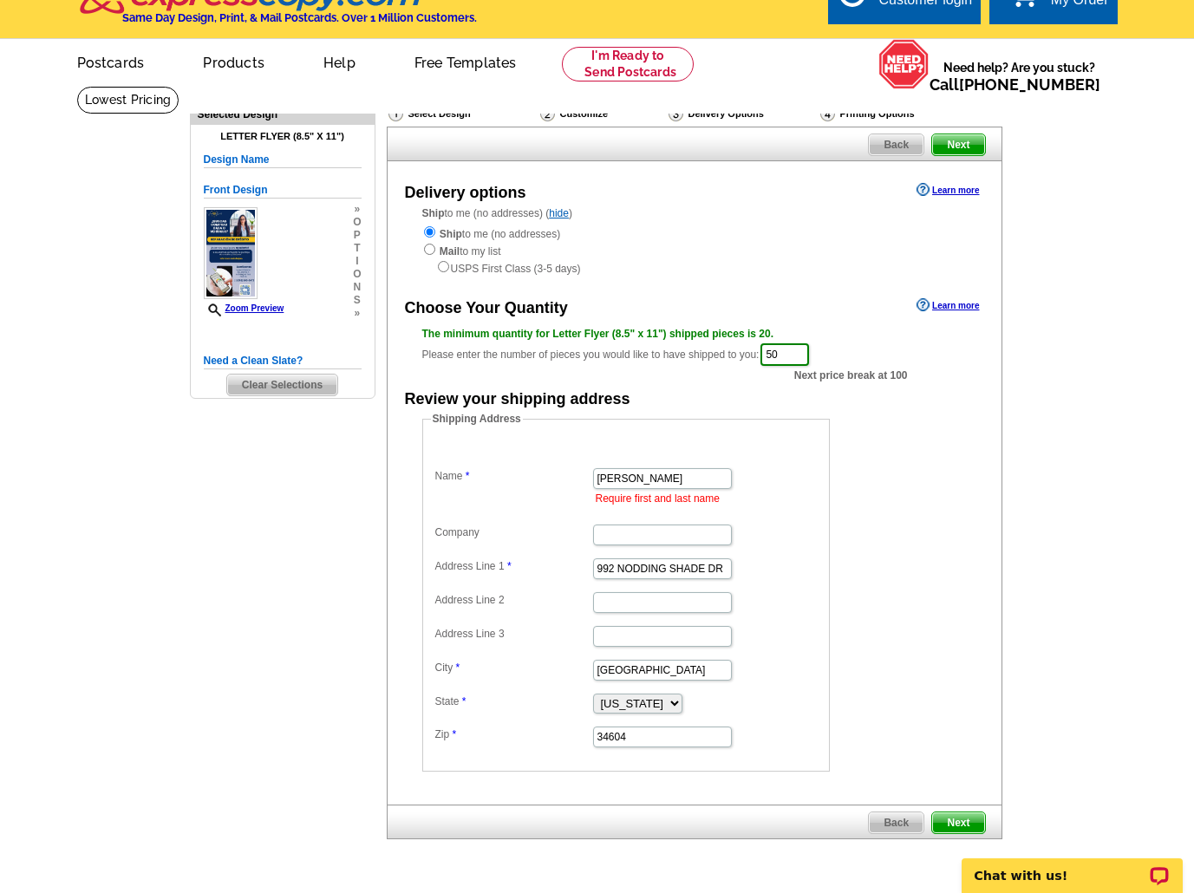
click at [955, 816] on span "Next" at bounding box center [958, 822] width 52 height 21
